Goal: Task Accomplishment & Management: Manage account settings

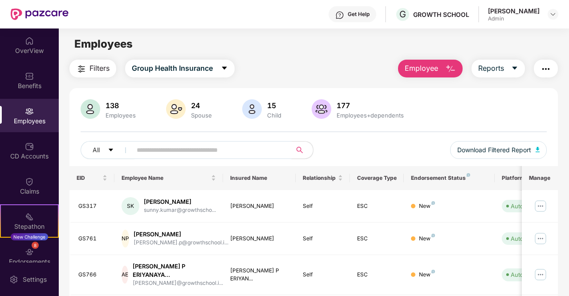
click at [189, 146] on input "text" at bounding box center [208, 149] width 143 height 13
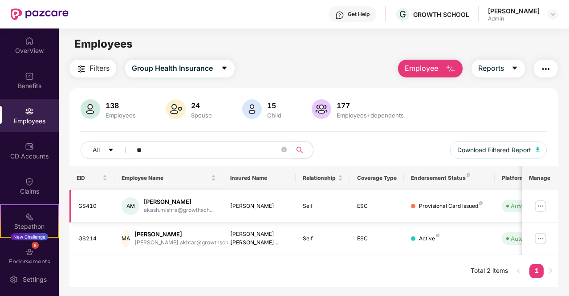
type input "**"
click at [541, 206] on img at bounding box center [540, 206] width 14 height 14
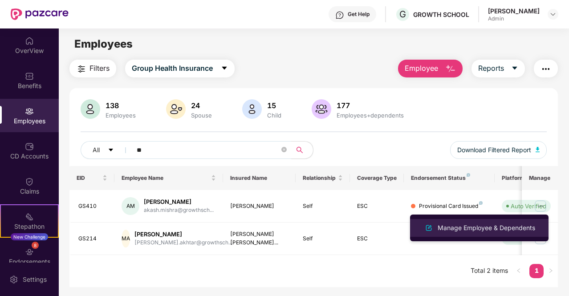
click at [511, 226] on div "Manage Employee & Dependents" at bounding box center [486, 228] width 101 height 10
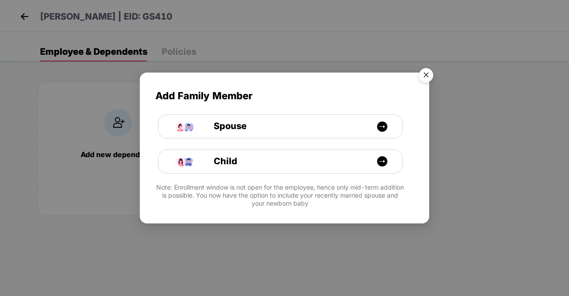
click at [429, 74] on img "Close" at bounding box center [425, 76] width 25 height 25
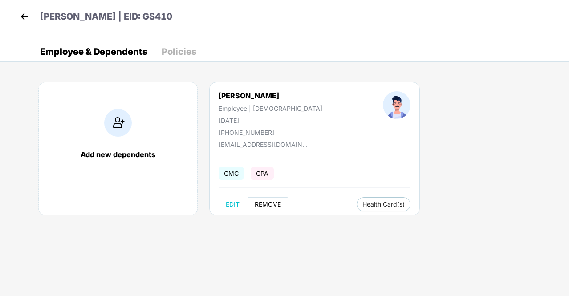
click at [263, 209] on button "REMOVE" at bounding box center [267, 204] width 40 height 14
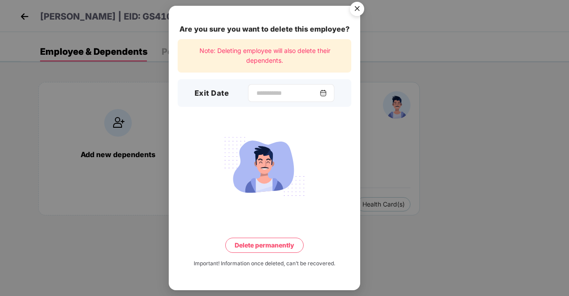
click at [327, 93] on img at bounding box center [322, 92] width 7 height 7
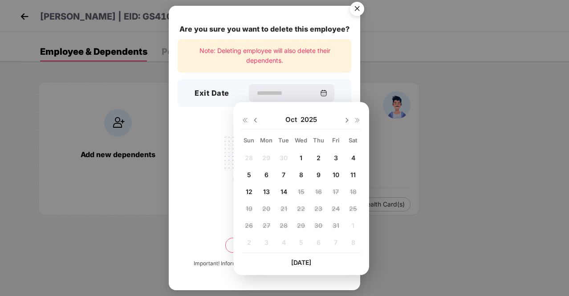
click at [283, 191] on span "14" at bounding box center [283, 192] width 7 height 8
type input "**********"
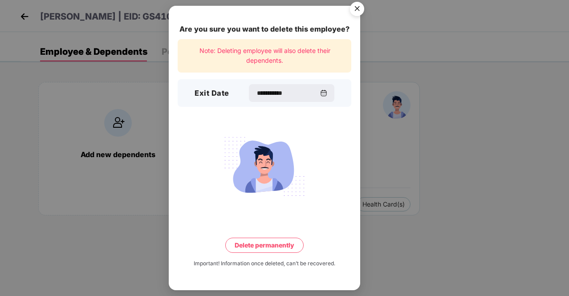
click at [271, 249] on button "Delete permanently" at bounding box center [264, 245] width 78 height 15
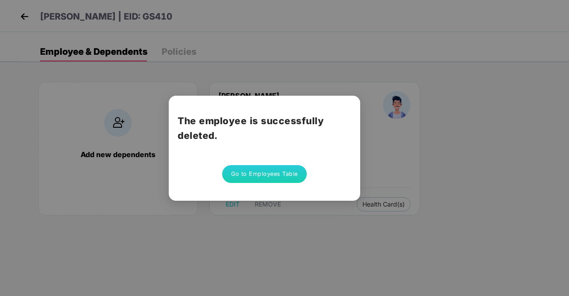
click at [249, 169] on button "Go to Employees Table" at bounding box center [264, 174] width 85 height 18
